Goal: Task Accomplishment & Management: Manage account settings

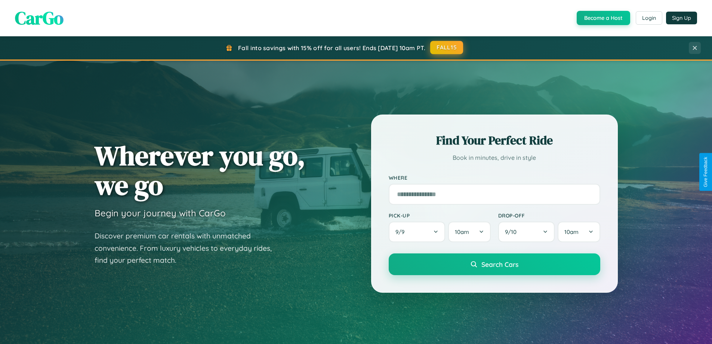
click at [447, 47] on button "FALL15" at bounding box center [446, 47] width 33 height 13
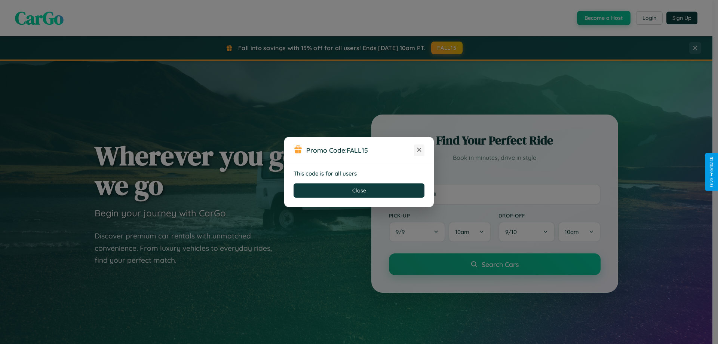
click at [419, 150] on icon at bounding box center [418, 149] width 7 height 7
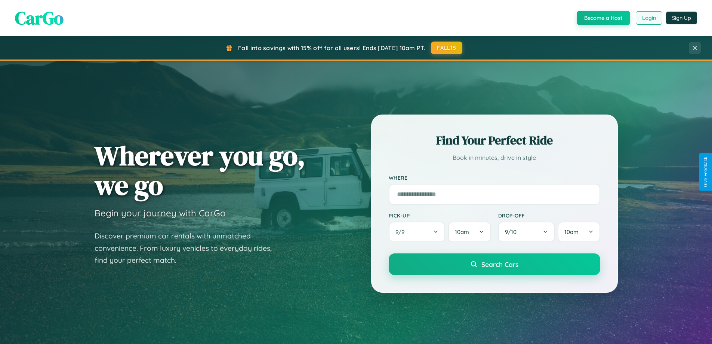
click at [649, 18] on button "Login" at bounding box center [649, 17] width 27 height 13
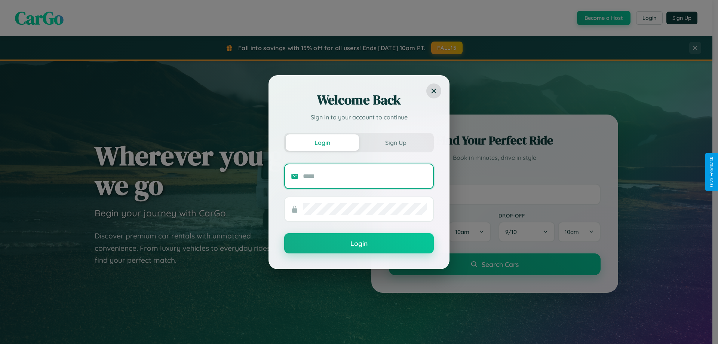
click at [365, 176] on input "text" at bounding box center [365, 176] width 124 height 12
type input "**********"
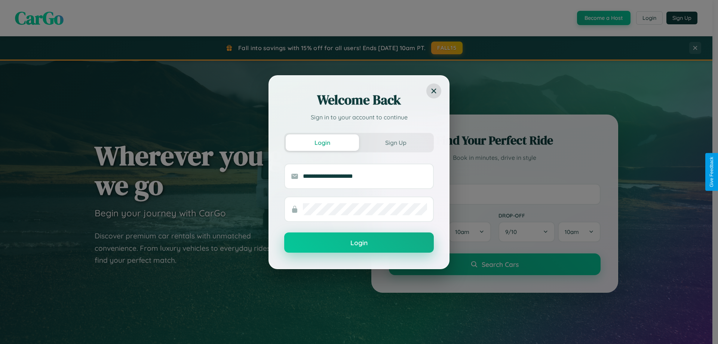
click at [359, 243] on button "Login" at bounding box center [359, 242] width 150 height 20
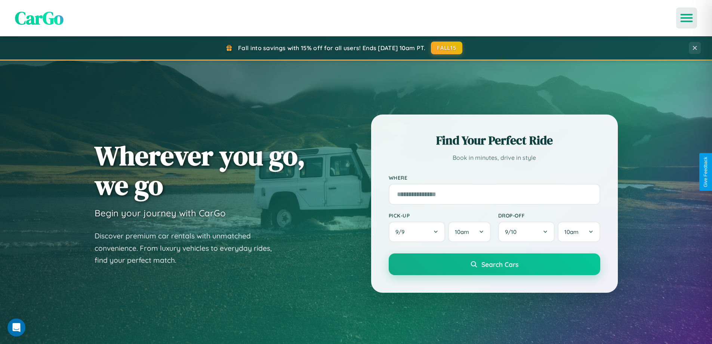
click at [687, 18] on icon "Open menu" at bounding box center [687, 18] width 11 height 7
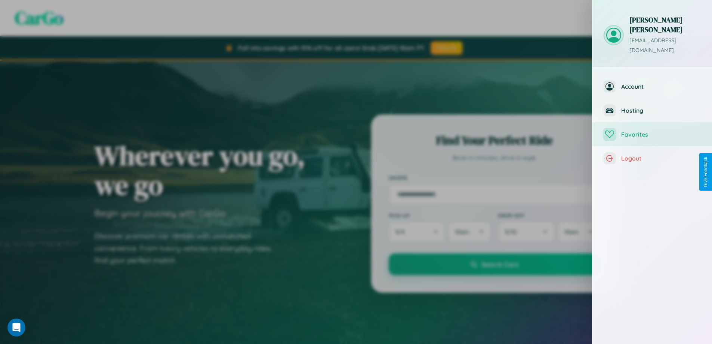
click at [653, 131] on span "Favorites" at bounding box center [662, 134] width 80 height 7
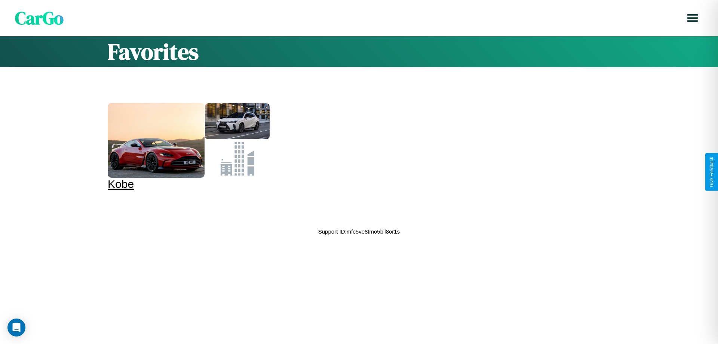
click at [187, 147] on div at bounding box center [156, 140] width 97 height 75
